Goal: Information Seeking & Learning: Check status

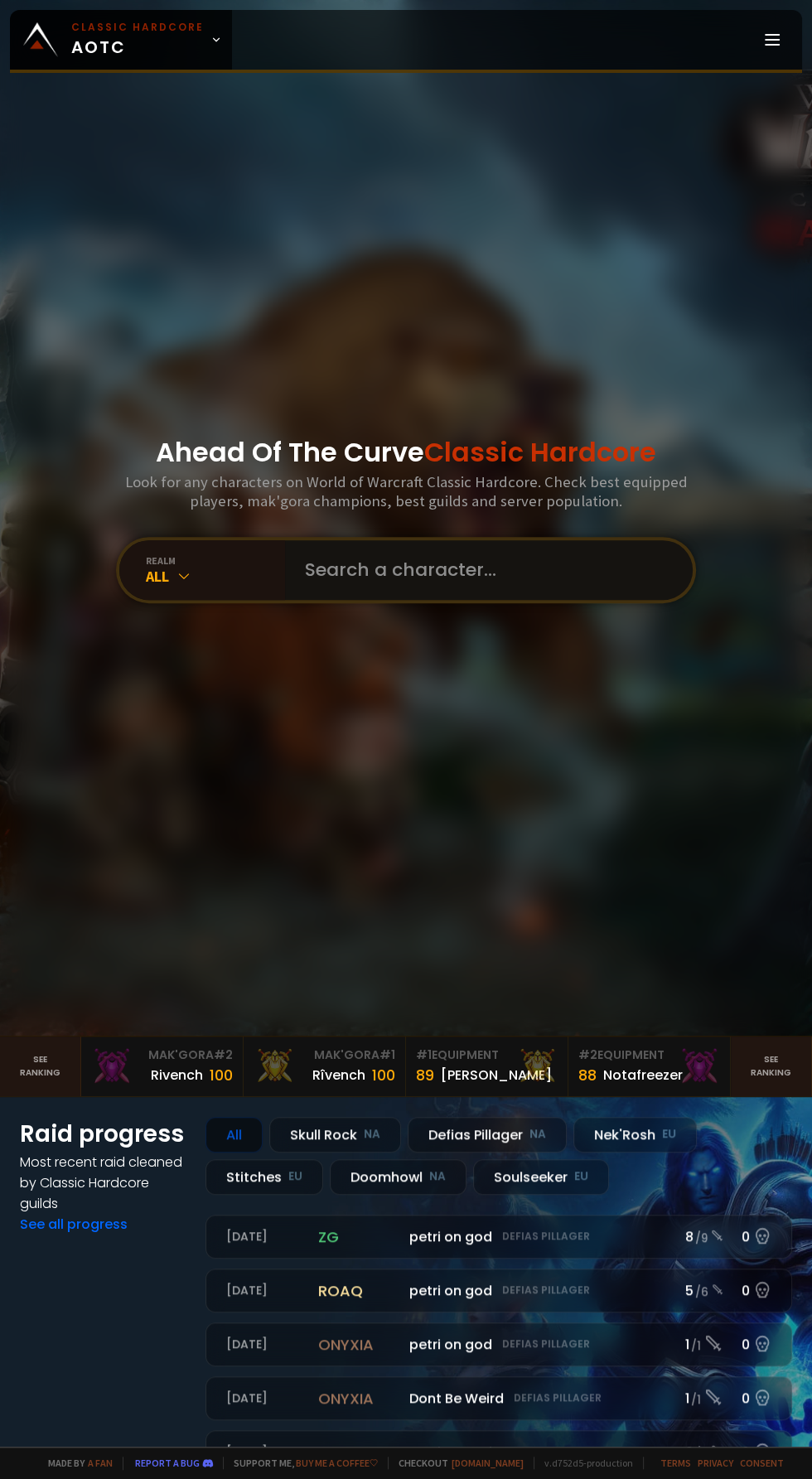
click at [552, 600] on input "text" at bounding box center [483, 570] width 378 height 60
type input "Hordebro"
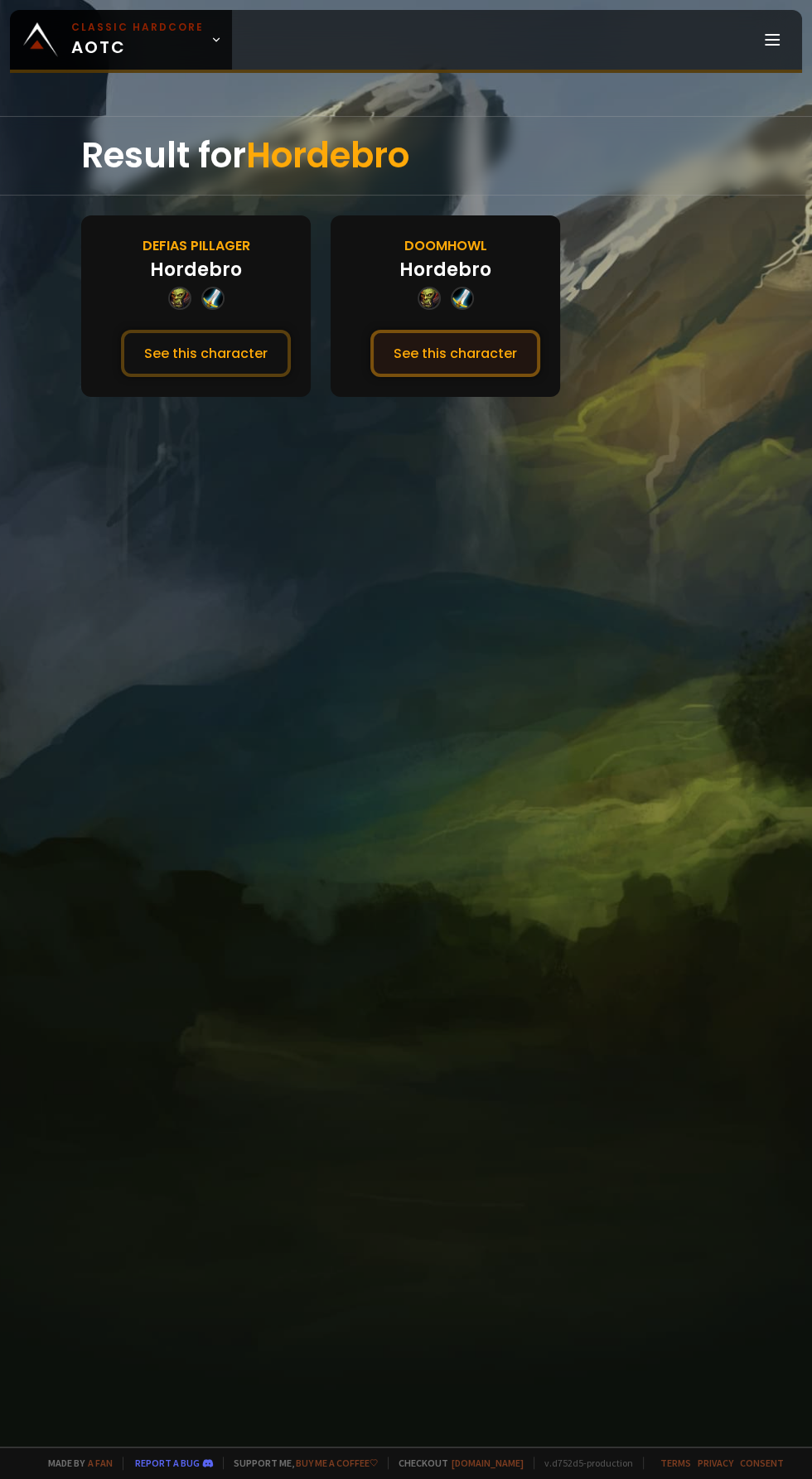
click at [486, 354] on button "See this character" at bounding box center [455, 354] width 170 height 47
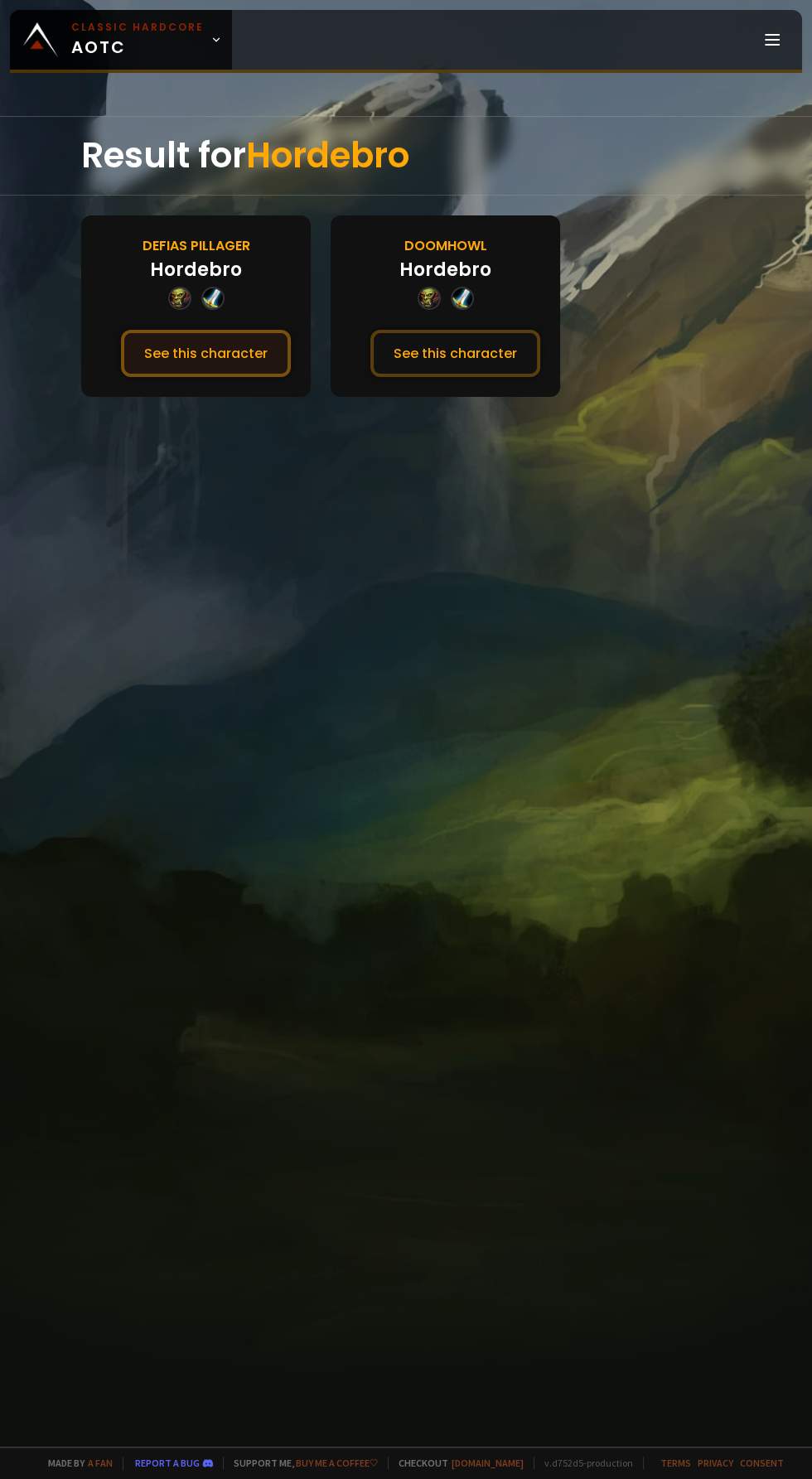
click at [211, 365] on button "See this character" at bounding box center [206, 354] width 170 height 47
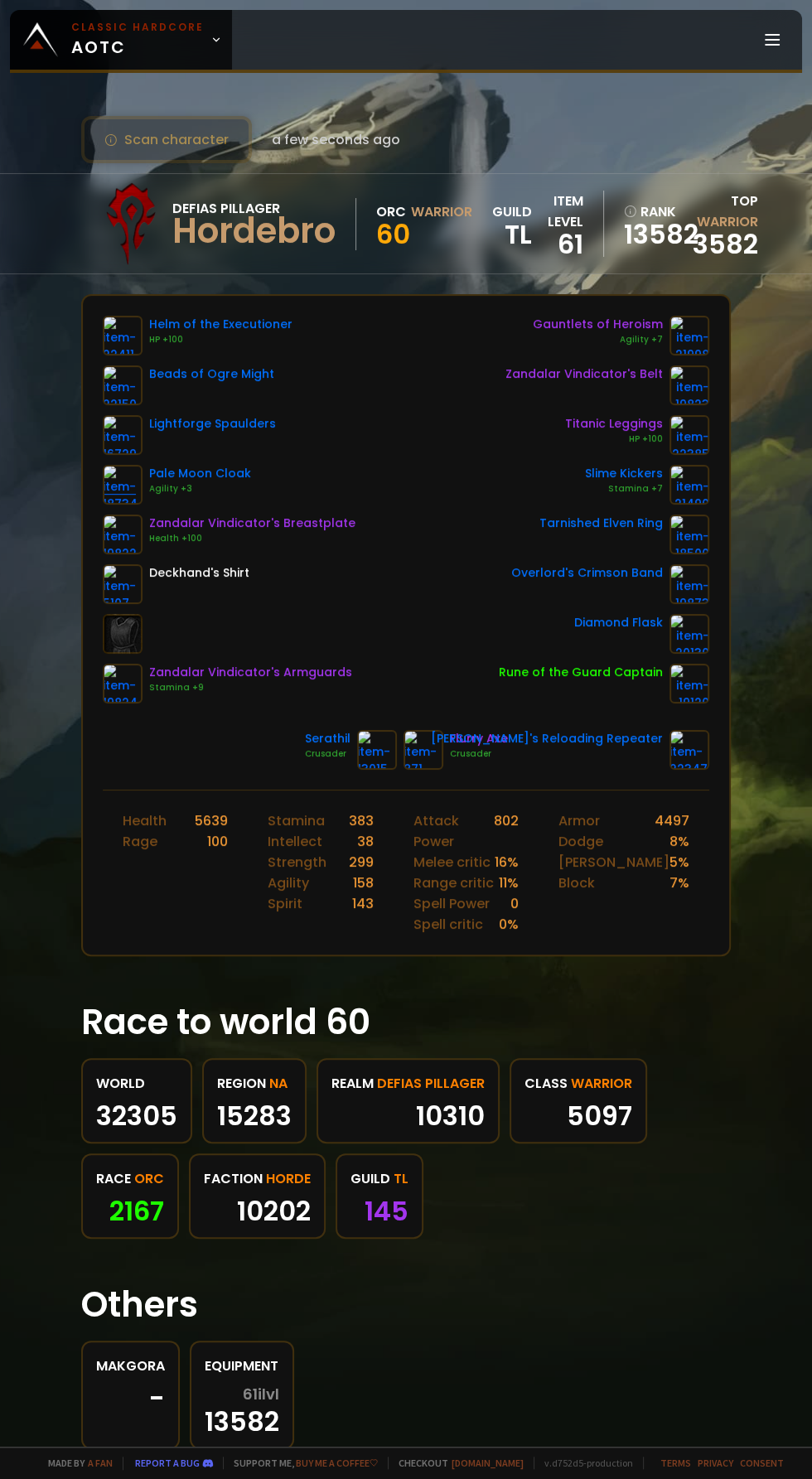
click at [133, 479] on img at bounding box center [122, 484] width 40 height 40
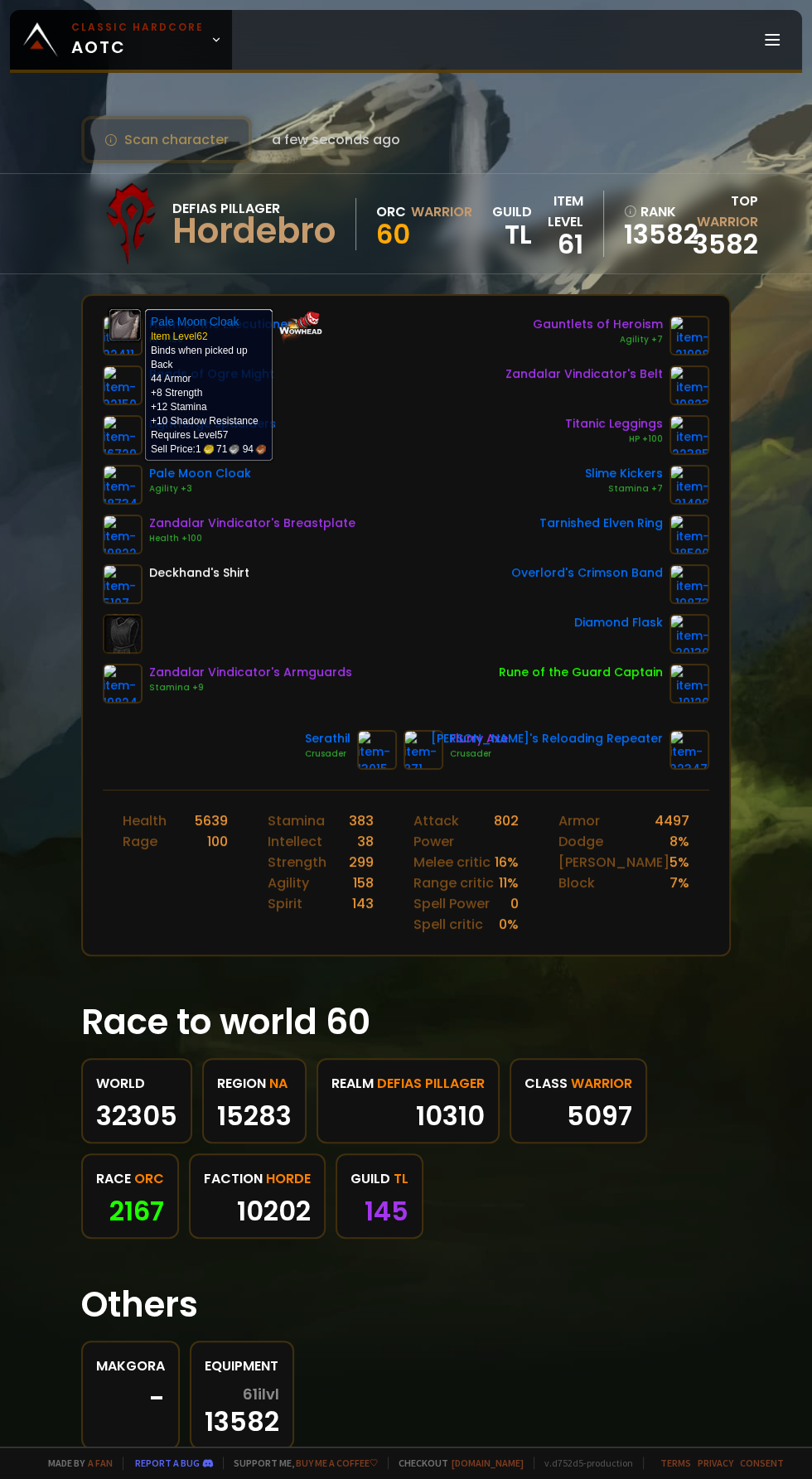
click at [702, 1082] on div "World 32305 region NA 15283 realm Defias Pillager 10310 class Warrior 5097 race…" at bounding box center [406, 1148] width 650 height 181
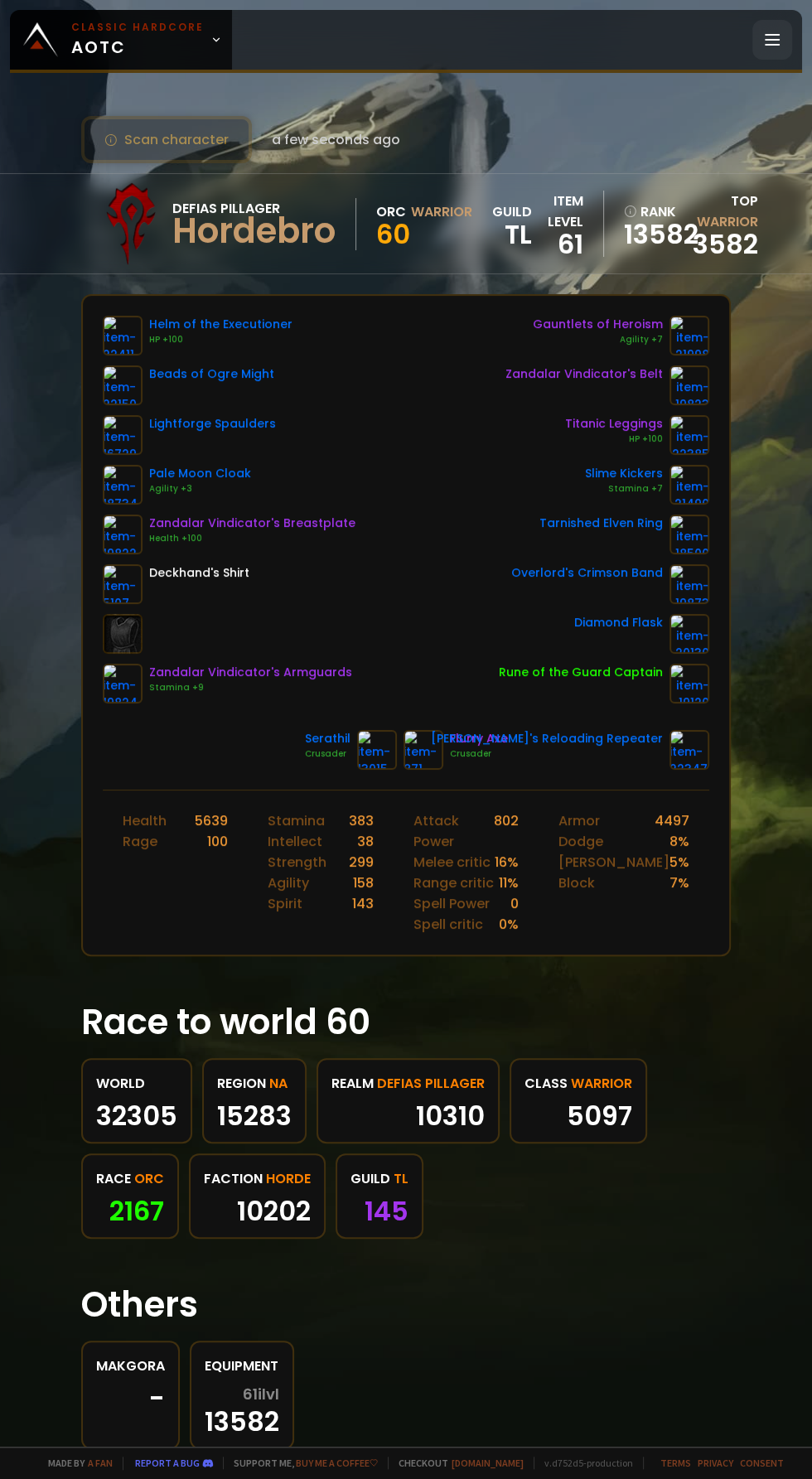
click at [772, 45] on line at bounding box center [772, 45] width 13 height 0
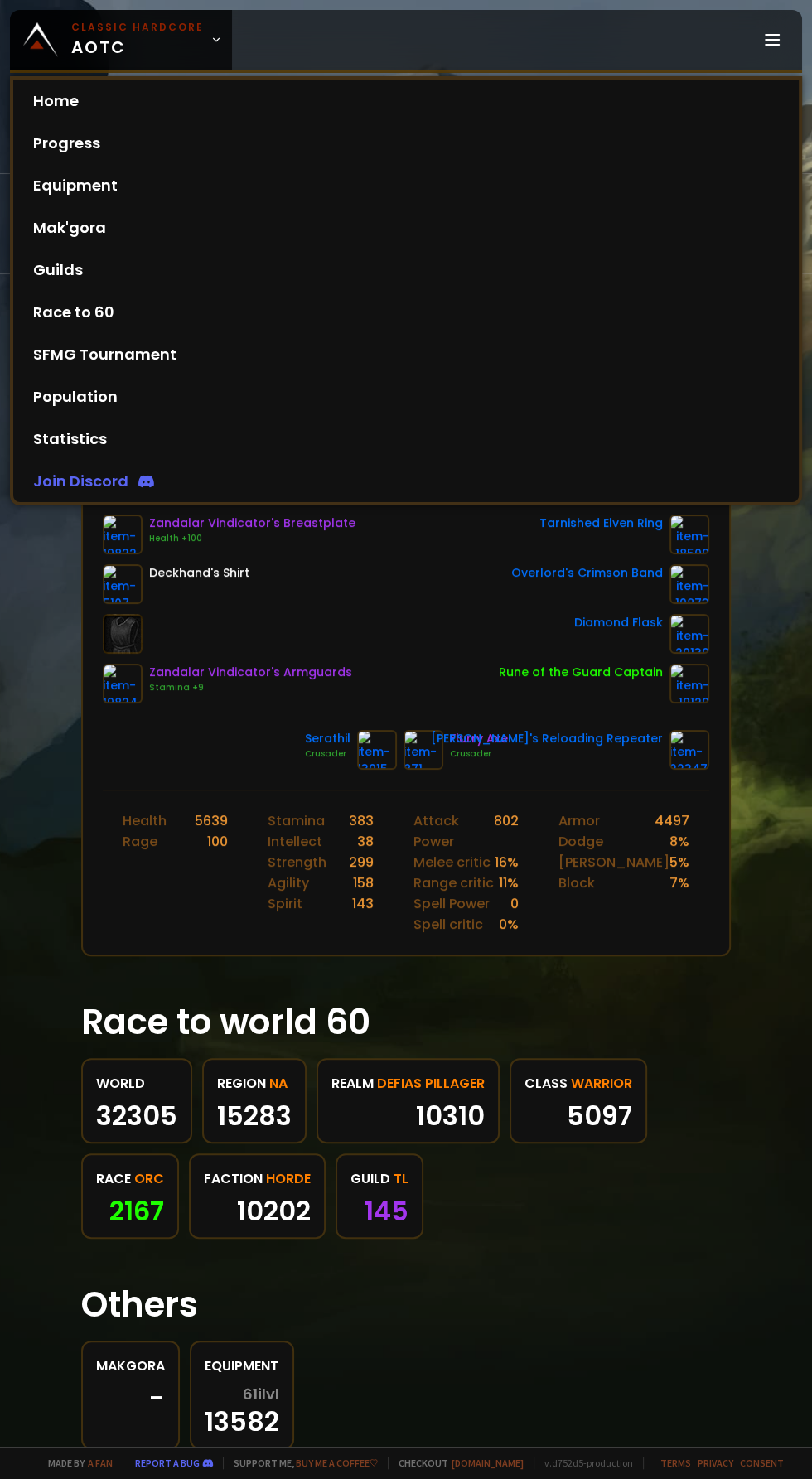
click at [689, 1143] on div "World 32305 region NA 15283 realm Defias Pillager 10310 class Warrior 5097 race…" at bounding box center [406, 1148] width 650 height 181
click at [650, 1225] on div "World 32305 region NA 15283 realm Defias Pillager 10310 class Warrior 5097 race…" at bounding box center [406, 1148] width 650 height 181
click at [742, 834] on div "Scan character a few seconds ago Defias Pillager Hordebro Orc Warrior 60 guild …" at bounding box center [406, 723] width 812 height 1447
click at [753, 55] on div "Home Progress Equipment Mak'gora Guilds" at bounding box center [517, 40] width 570 height 60
click at [768, 45] on line at bounding box center [772, 45] width 13 height 0
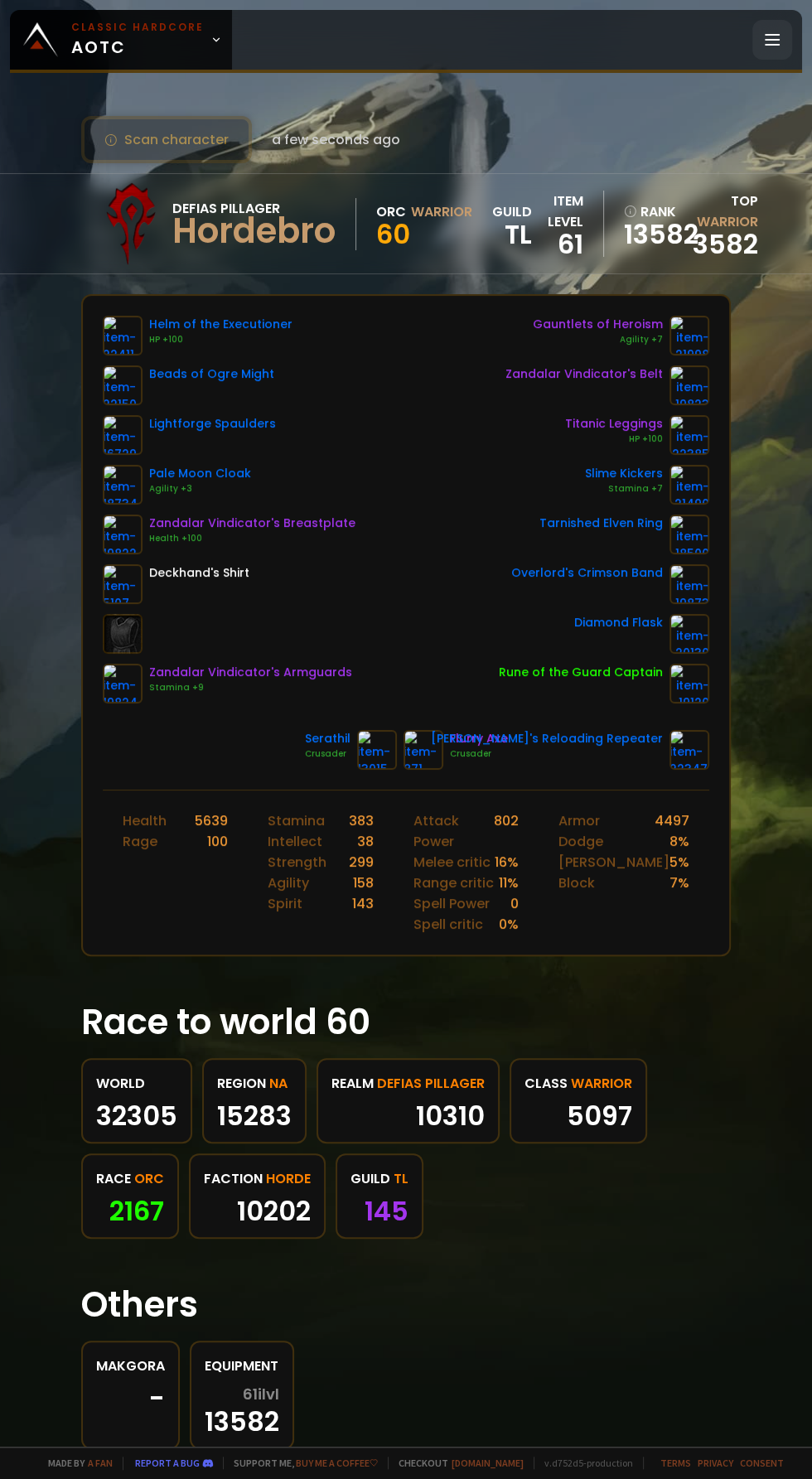
scroll to position [45, 0]
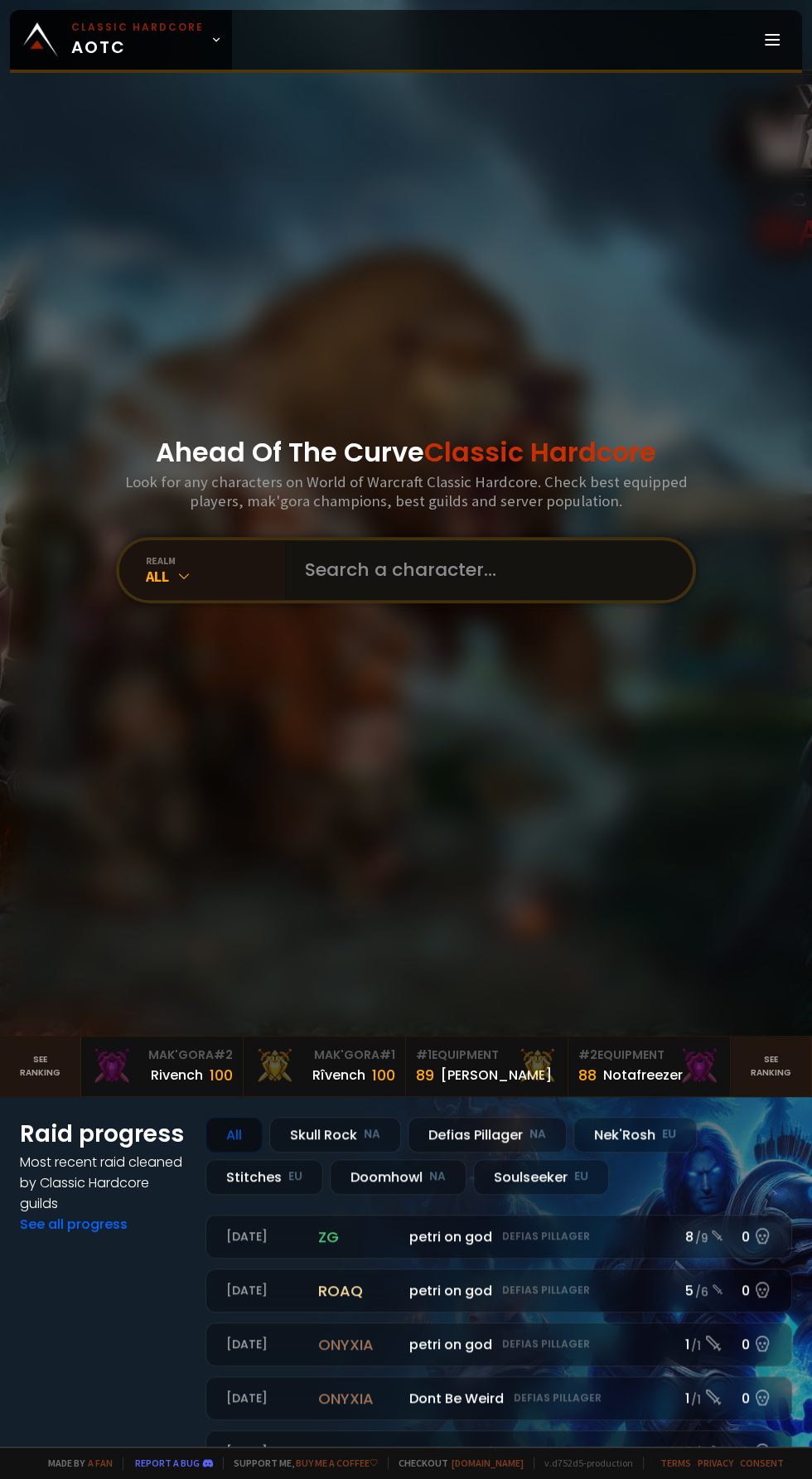
click at [526, 600] on input "text" at bounding box center [483, 570] width 378 height 60
type input "Druidbro"
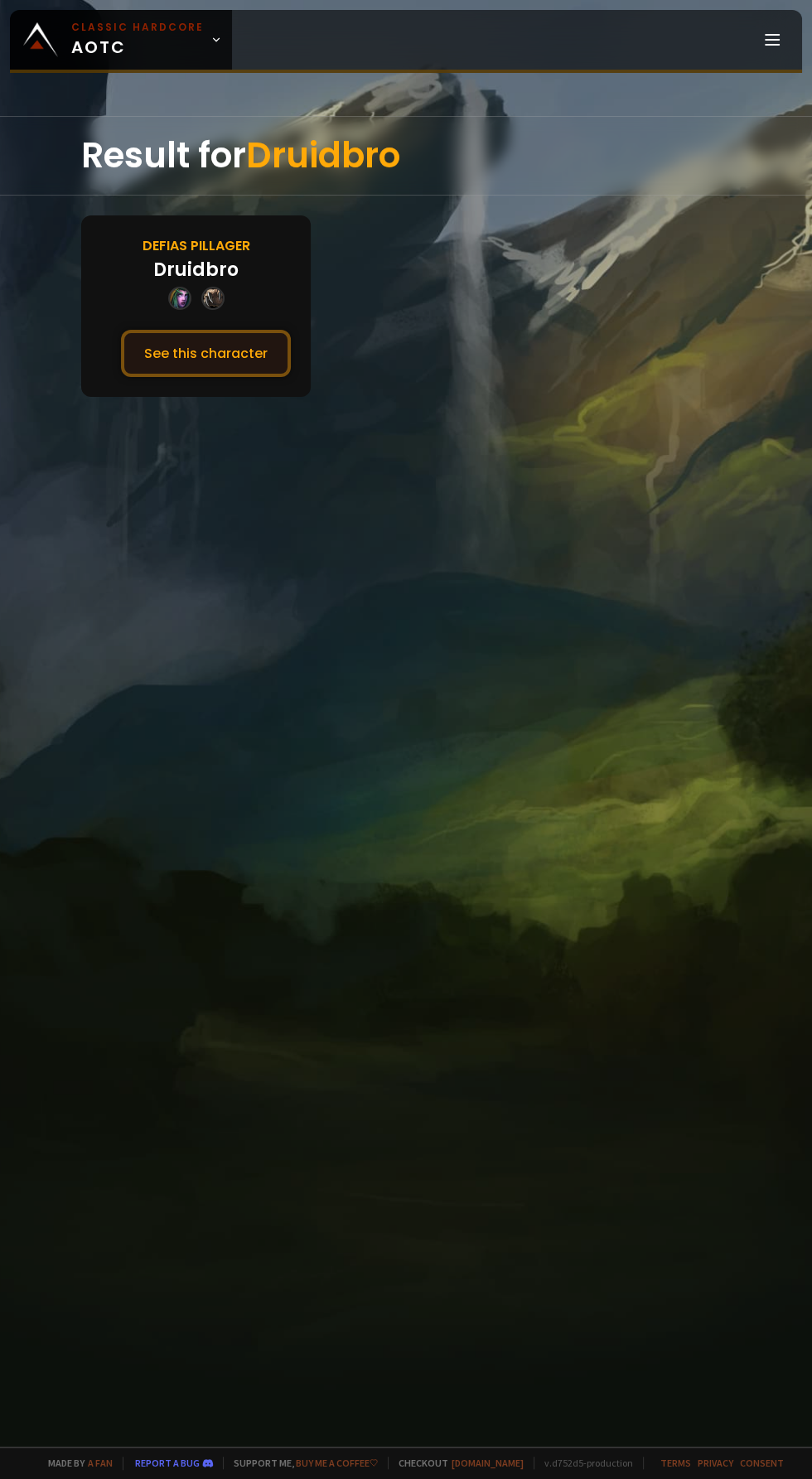
click at [252, 337] on button "See this character" at bounding box center [206, 354] width 170 height 47
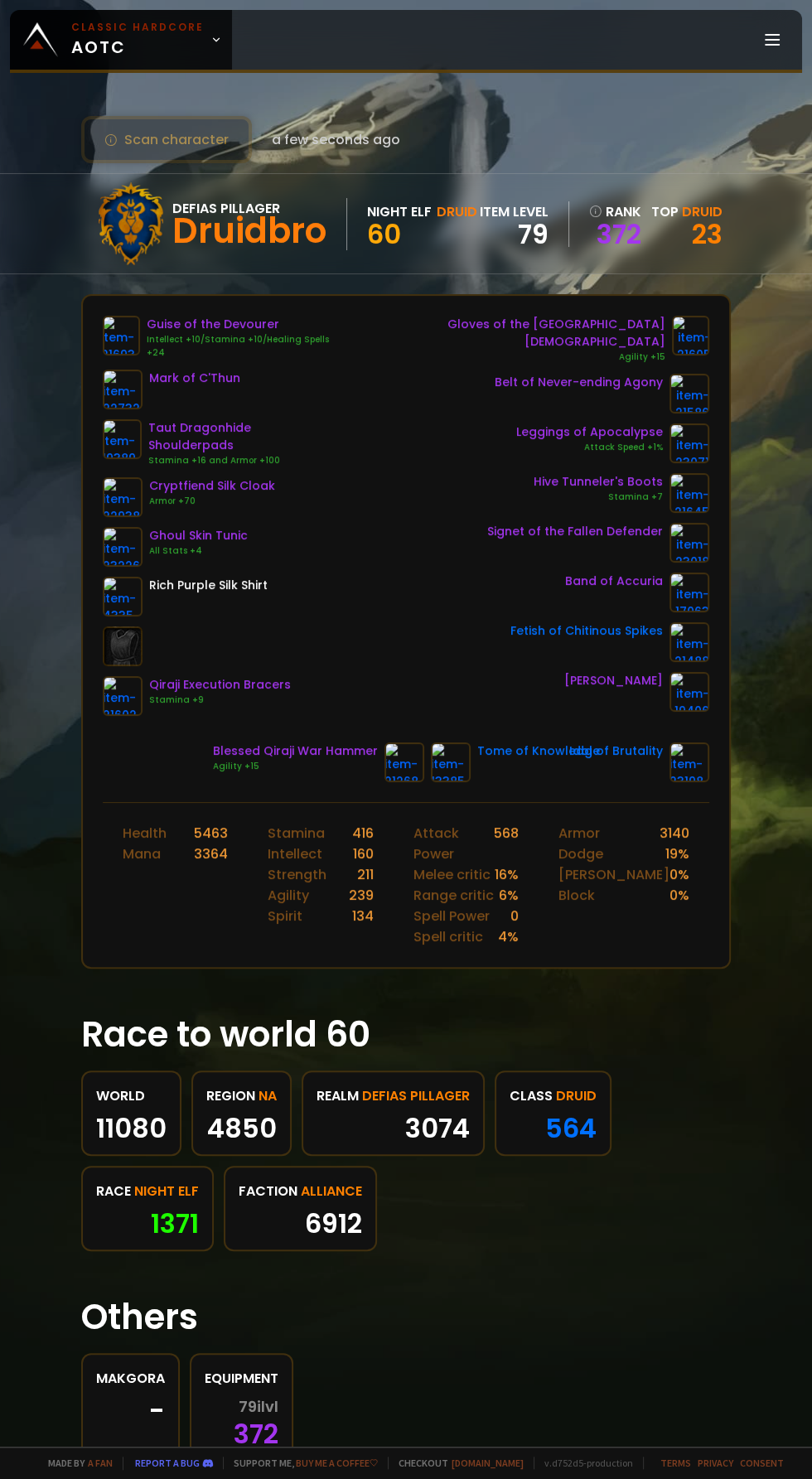
scroll to position [45, 0]
